Goal: Task Accomplishment & Management: Use online tool/utility

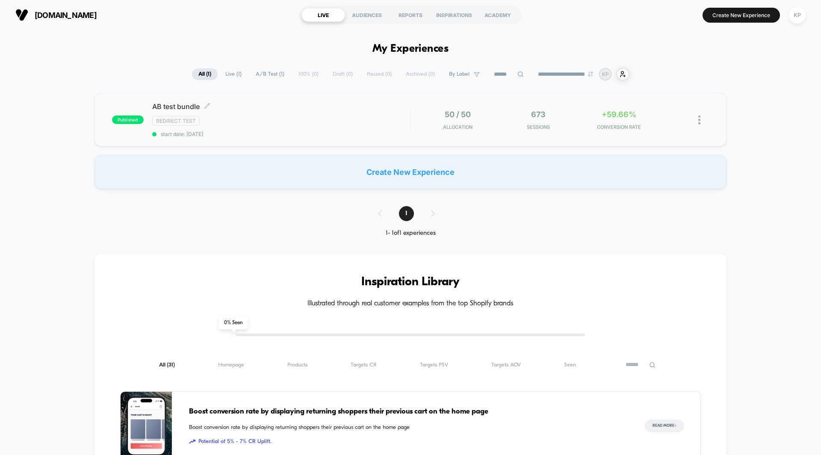
click at [181, 106] on span "AB test bundle Click to edit experience details" at bounding box center [281, 106] width 258 height 9
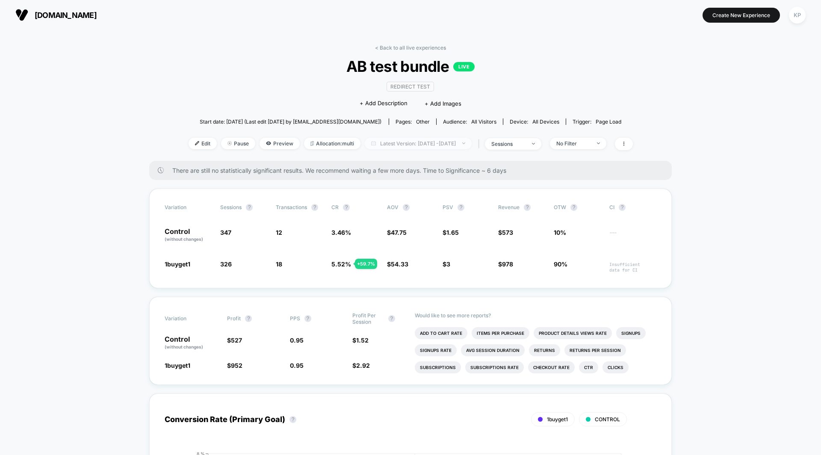
click at [398, 139] on span "Latest Version: [DATE] - [DATE]" at bounding box center [418, 144] width 107 height 12
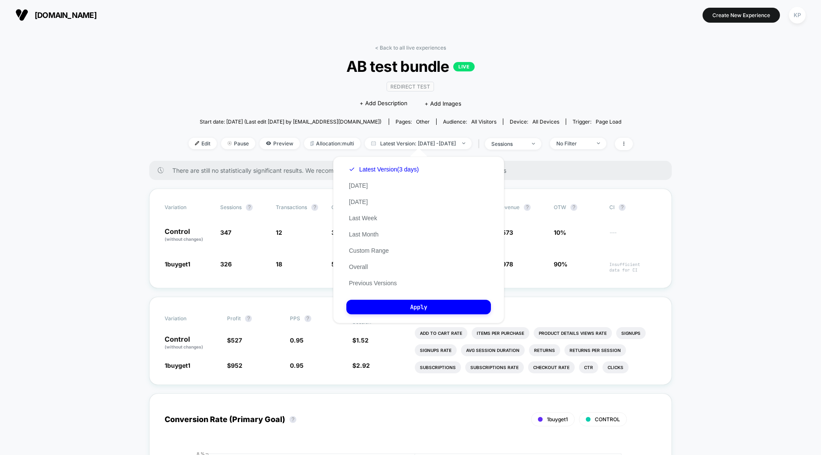
drag, startPoint x: 354, startPoint y: 187, endPoint x: 552, endPoint y: 18, distance: 260.6
click at [551, 16] on body "[DOMAIN_NAME] Create New Experience KP [DOMAIN_NAME] < Back to all live experie…" at bounding box center [410, 227] width 821 height 455
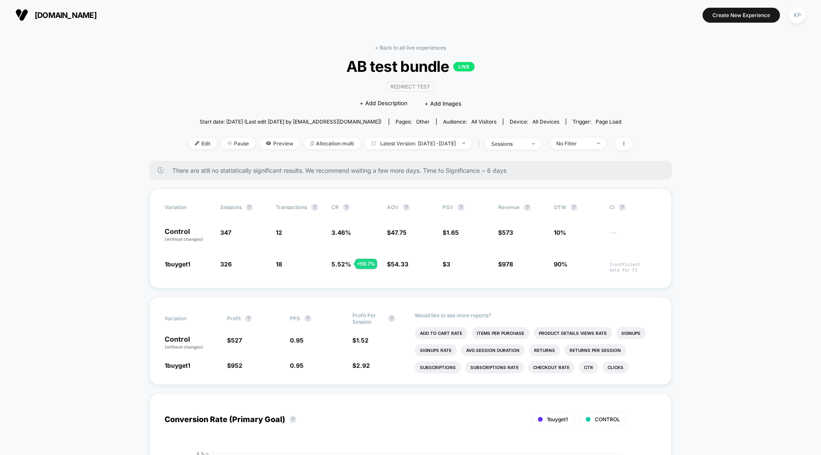
click at [552, 18] on section "Create New Experience KP" at bounding box center [677, 14] width 261 height 21
